Goal: Navigation & Orientation: Find specific page/section

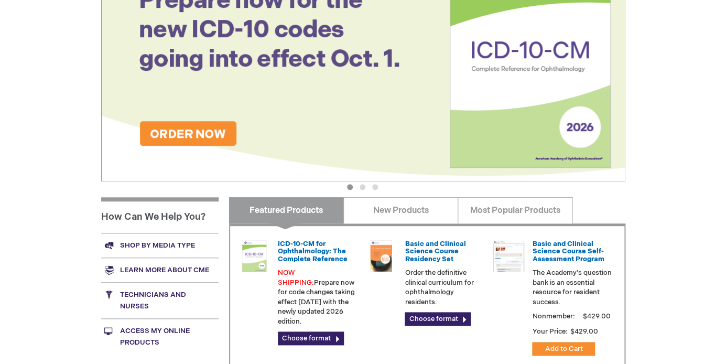
scroll to position [295, 0]
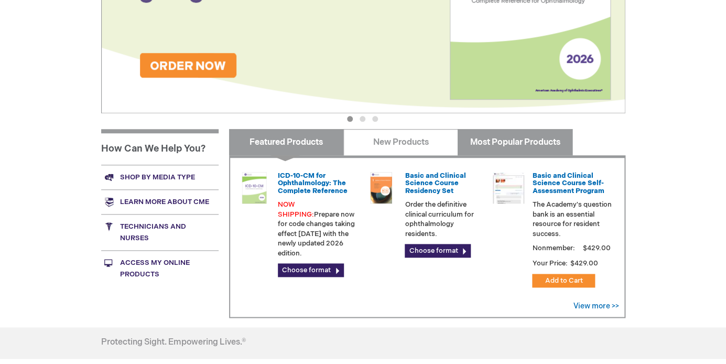
click at [496, 144] on link "Most Popular Products" at bounding box center [515, 142] width 115 height 26
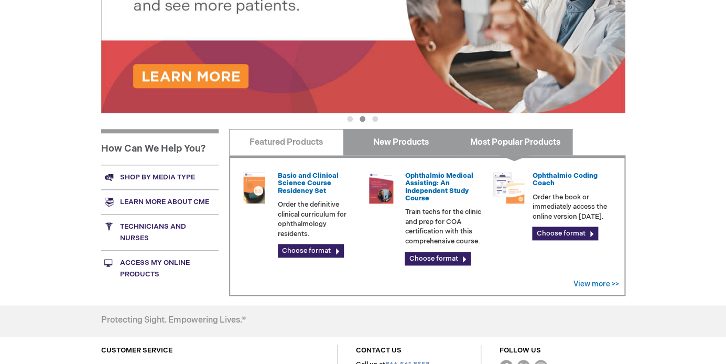
click at [420, 144] on link "New Products" at bounding box center [401, 142] width 115 height 26
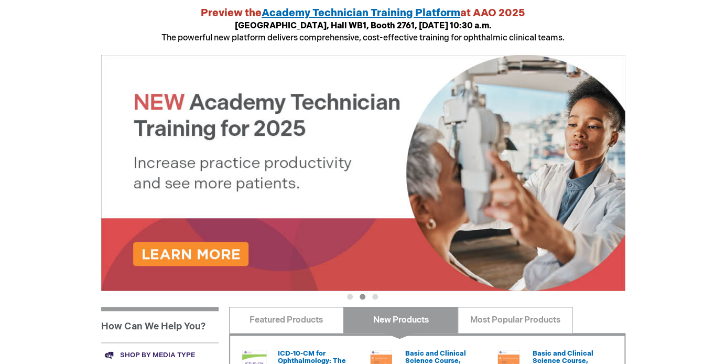
scroll to position [0, 0]
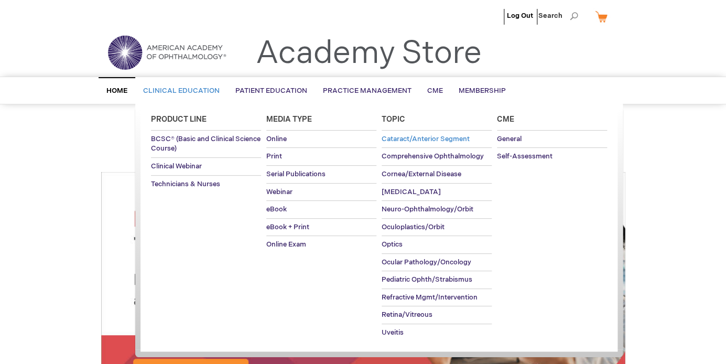
click at [434, 143] on span "Cataract/Anterior Segment" at bounding box center [426, 139] width 88 height 8
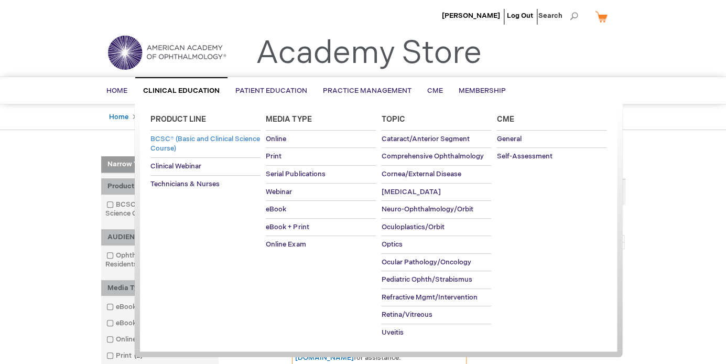
click at [183, 144] on link "BCSC® (Basic and Clinical Science Course)" at bounding box center [206, 144] width 110 height 27
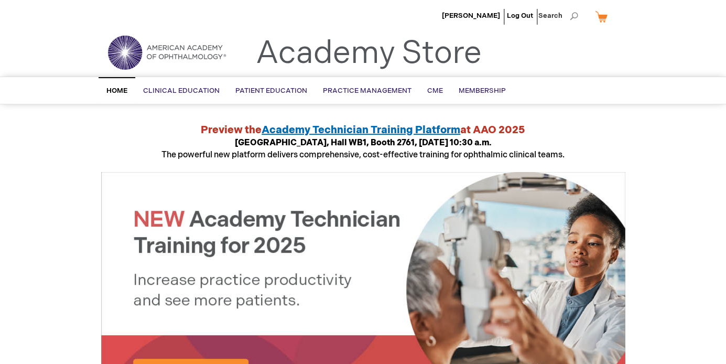
click at [118, 91] on span "Home" at bounding box center [116, 91] width 21 height 8
